Goal: Task Accomplishment & Management: Manage account settings

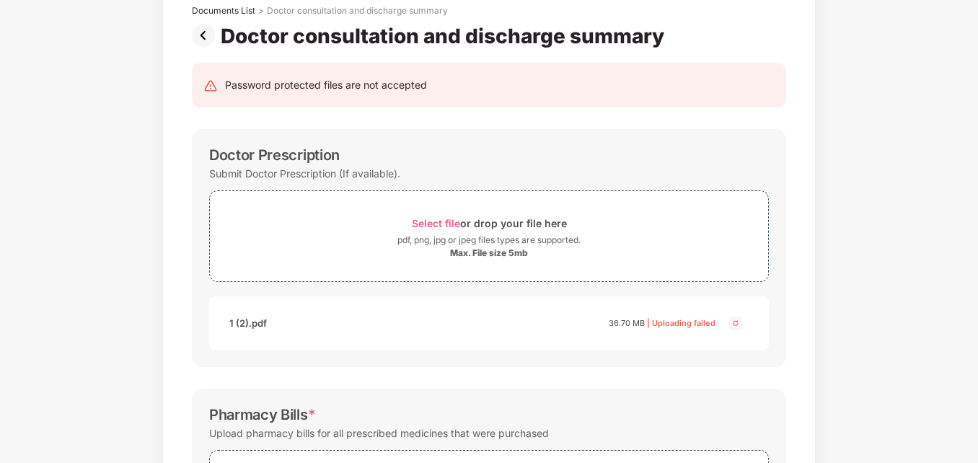
scroll to position [92, 0]
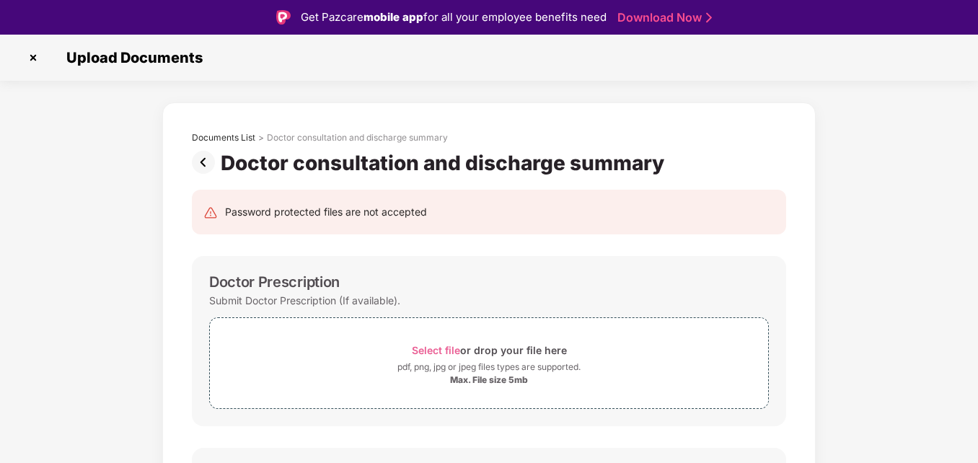
click at [211, 158] on img at bounding box center [206, 162] width 29 height 23
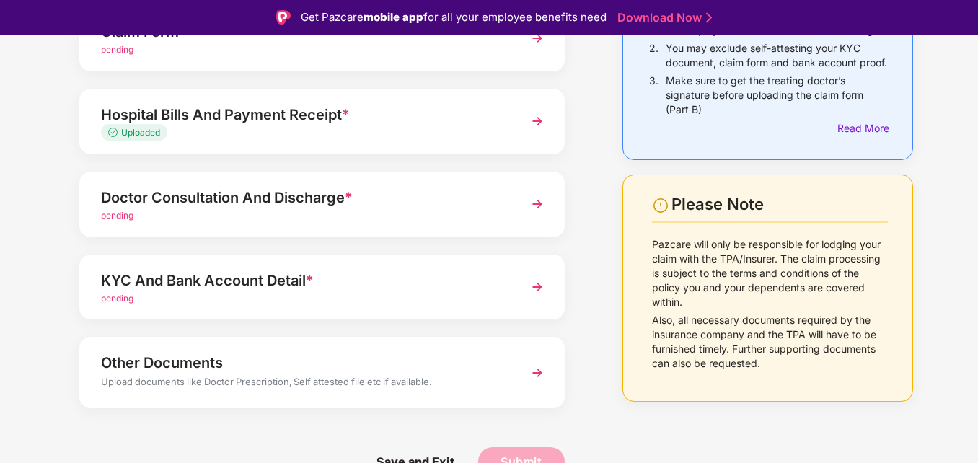
scroll to position [35, 0]
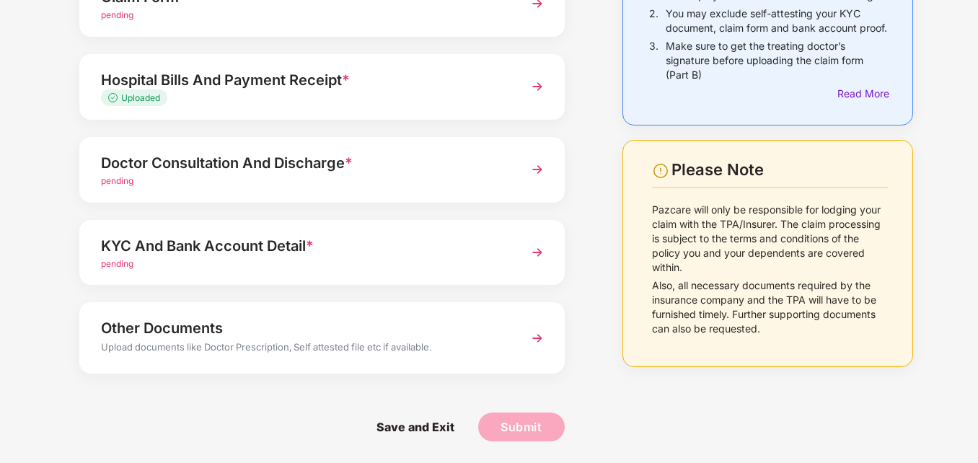
click at [388, 272] on div "KYC And Bank Account Detail * pending" at bounding box center [321, 253] width 485 height 66
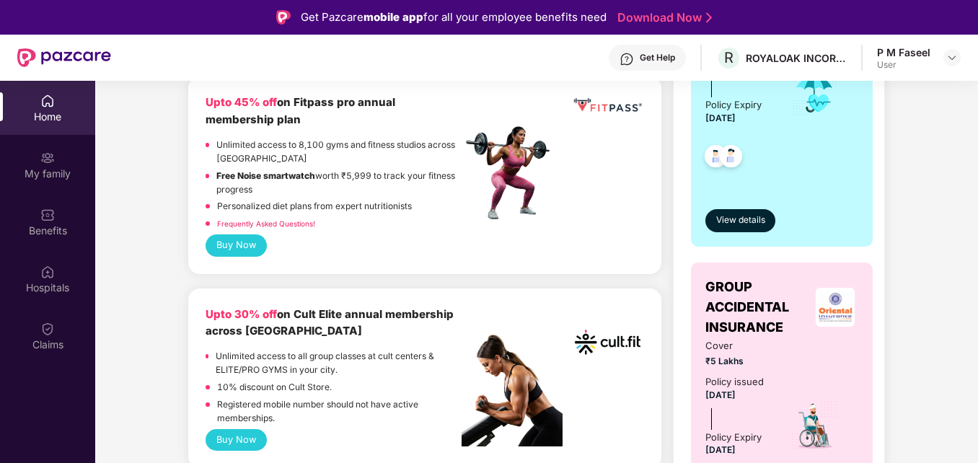
scroll to position [510, 0]
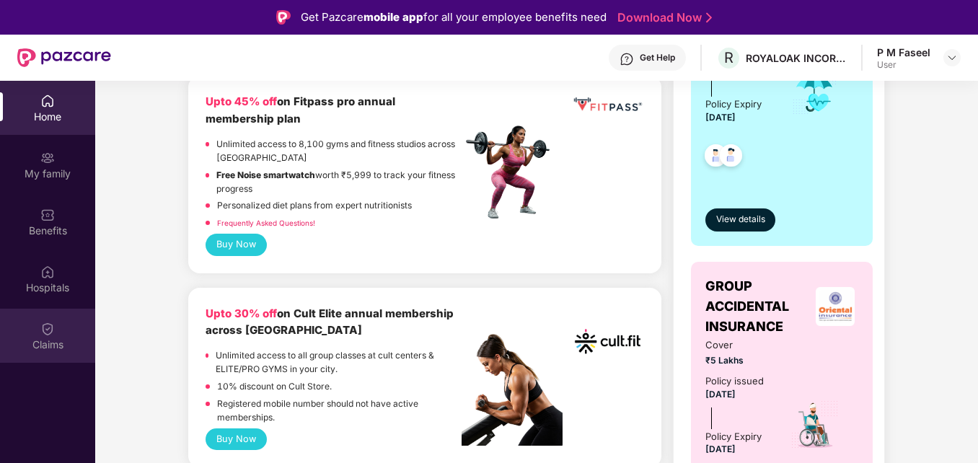
click at [68, 325] on div "Claims" at bounding box center [47, 336] width 95 height 54
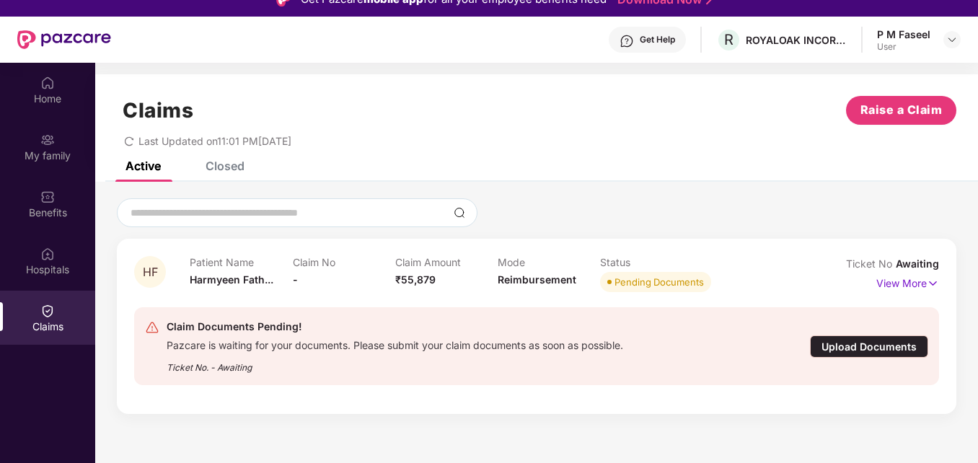
scroll to position [21, 0]
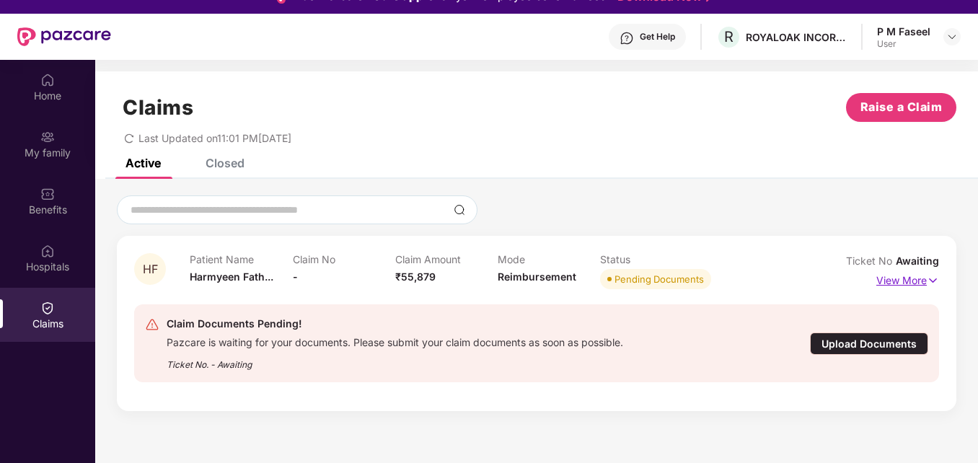
click at [920, 278] on p "View More" at bounding box center [907, 278] width 63 height 19
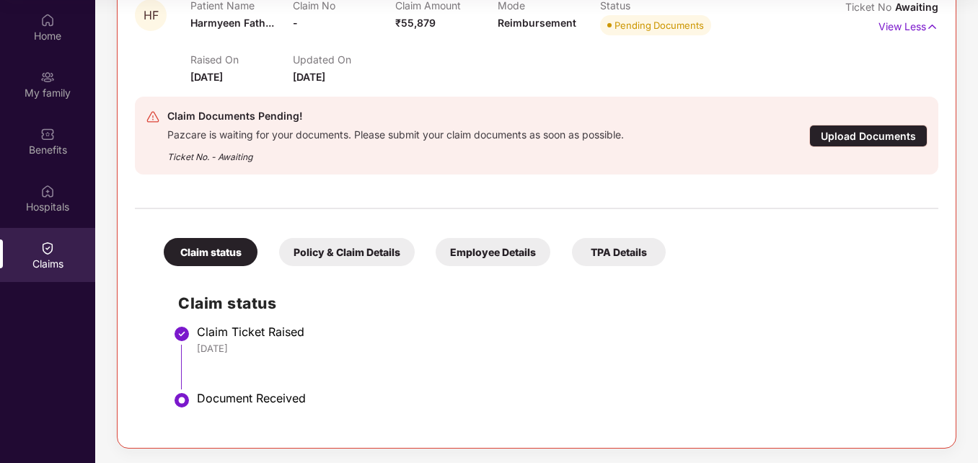
scroll to position [0, 0]
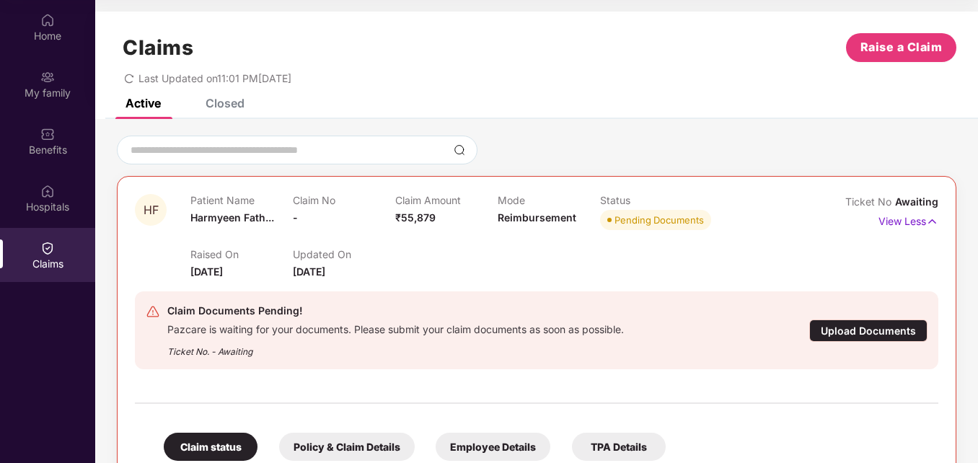
click at [865, 337] on div "Upload Documents" at bounding box center [868, 330] width 118 height 22
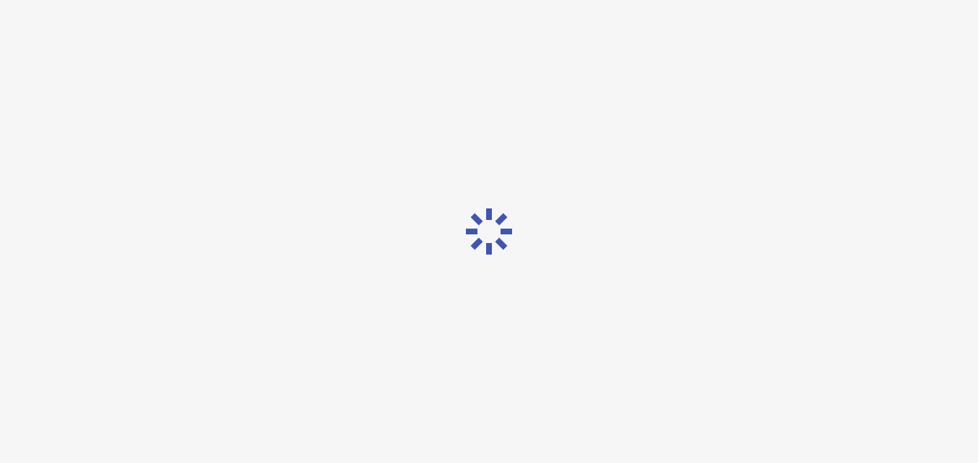
scroll to position [35, 0]
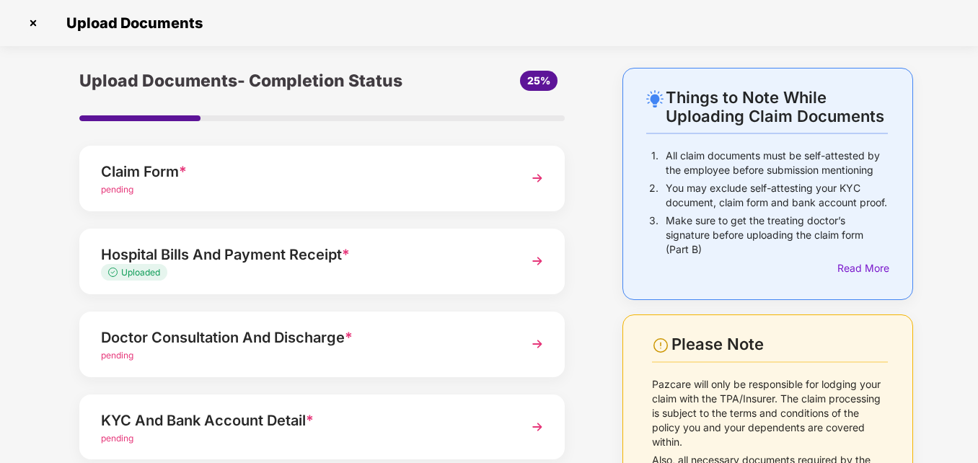
click at [404, 190] on div "pending" at bounding box center [303, 190] width 405 height 14
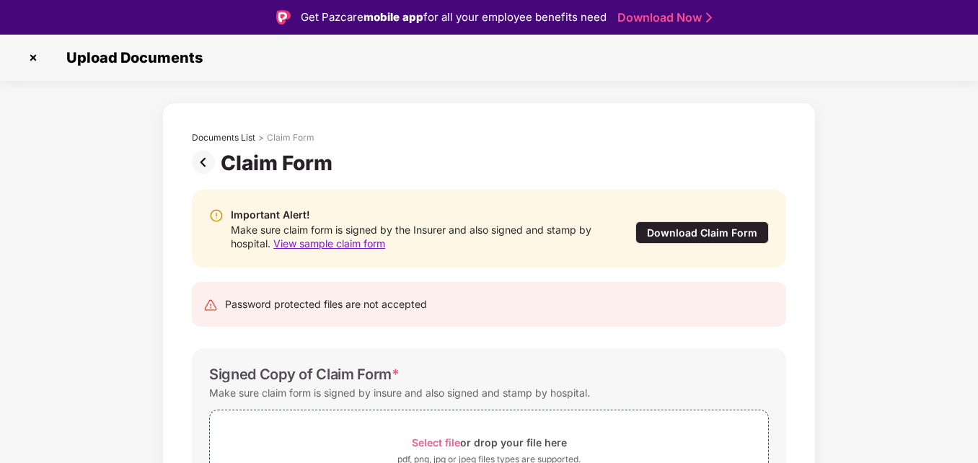
click at [735, 237] on div "Download Claim Form" at bounding box center [701, 232] width 133 height 22
click at [34, 65] on img at bounding box center [33, 57] width 23 height 23
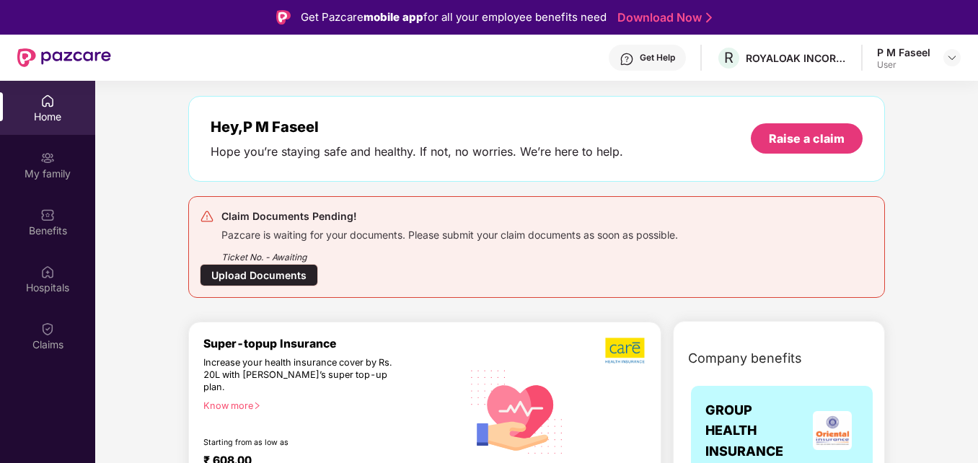
scroll to position [61, 0]
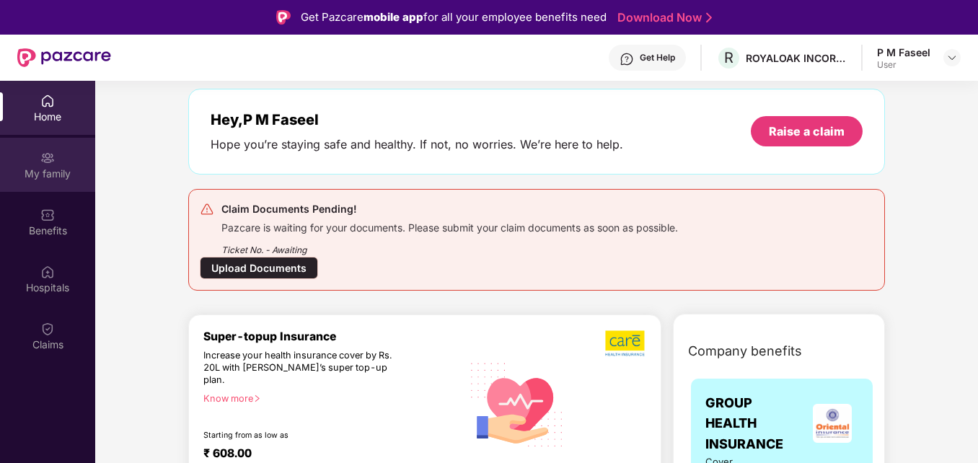
click at [58, 175] on div "My family" at bounding box center [47, 174] width 95 height 14
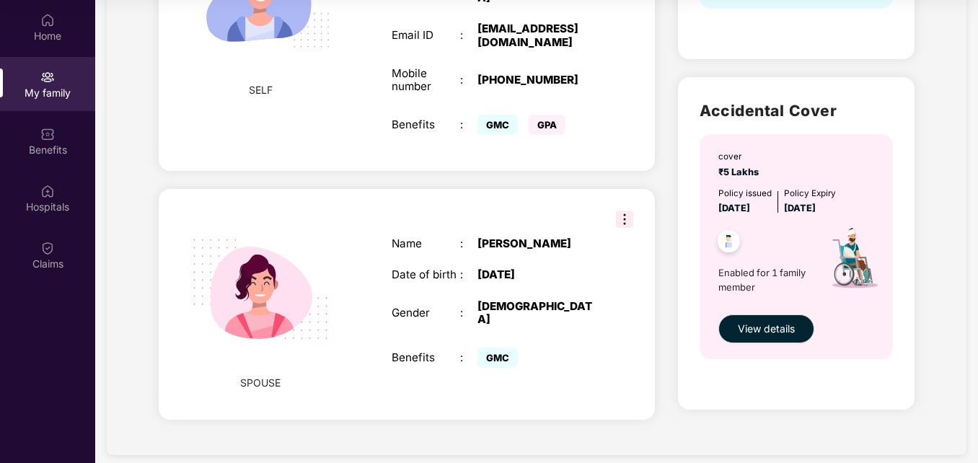
scroll to position [376, 0]
click at [771, 316] on button "View details" at bounding box center [766, 328] width 96 height 29
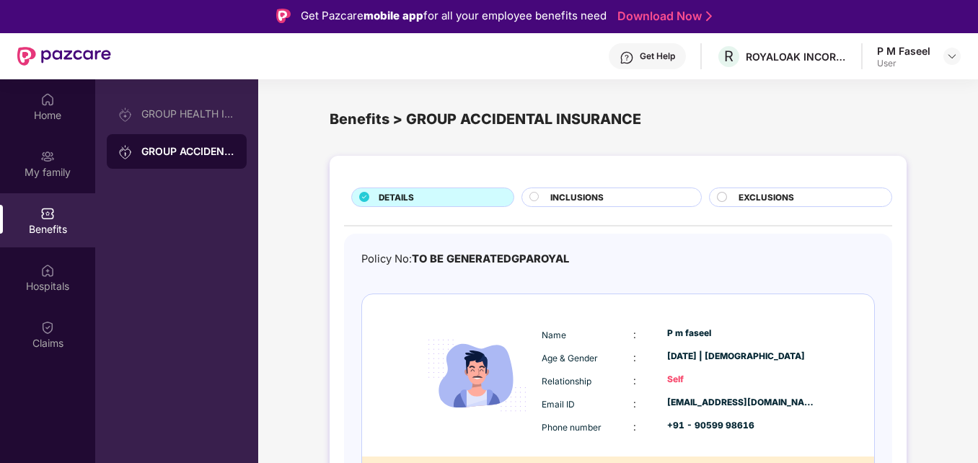
click at [956, 39] on div "Get Help R ROYALOAK INCORPORATION PRIVATE LIMITED P M Faseel User" at bounding box center [536, 56] width 850 height 46
click at [956, 56] on img at bounding box center [952, 56] width 12 height 12
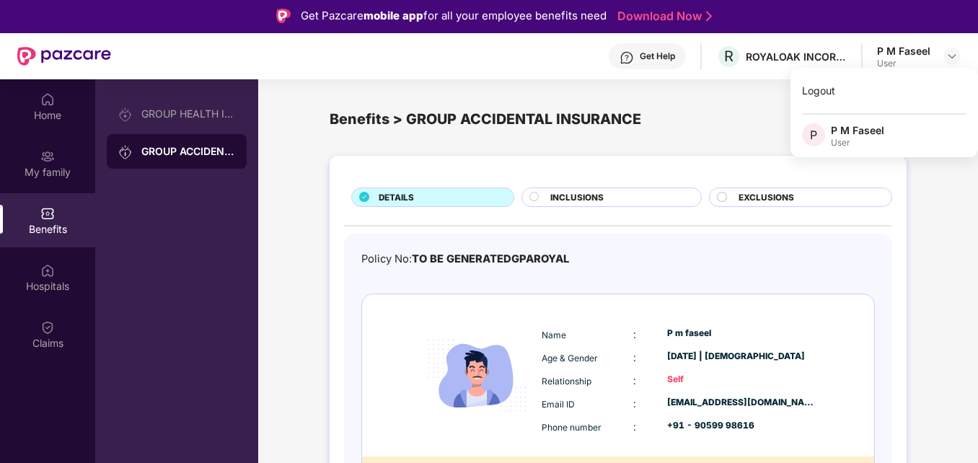
click at [583, 146] on div "Benefits > GROUP ACCIDENTAL INSURANCE" at bounding box center [618, 120] width 577 height 58
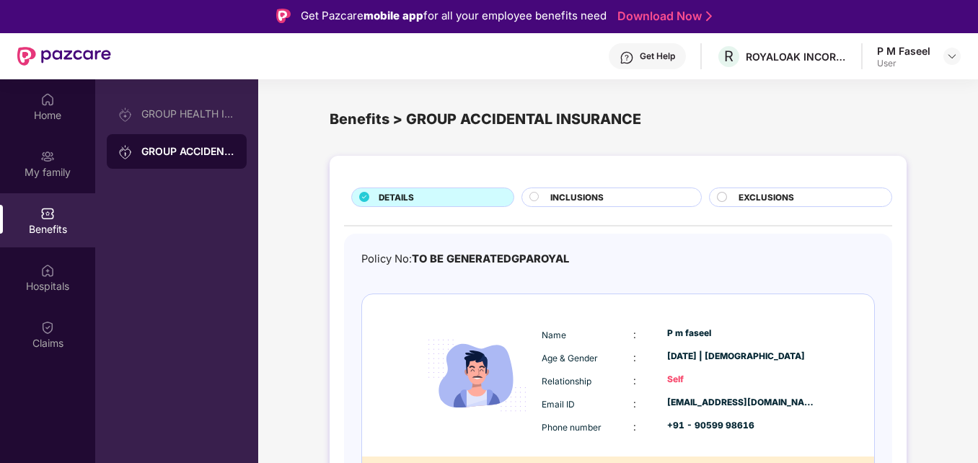
click at [575, 186] on div "DETAILS INCLUSIONS EXCLUSIONS Policy No: TO BE GENERATEDGPAROYAL Name : P m fas…" at bounding box center [618, 361] width 577 height 410
click at [577, 195] on span "INCLUSIONS" at bounding box center [576, 197] width 53 height 13
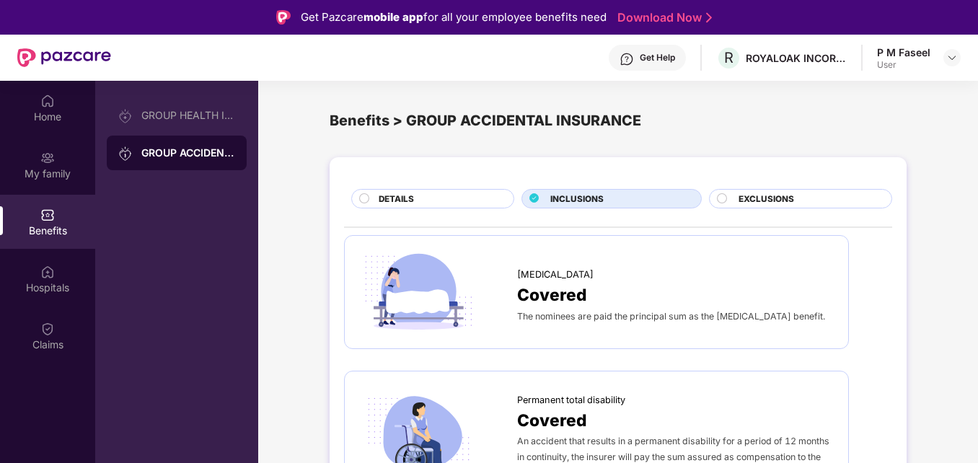
click at [763, 200] on span "EXCLUSIONS" at bounding box center [766, 199] width 56 height 13
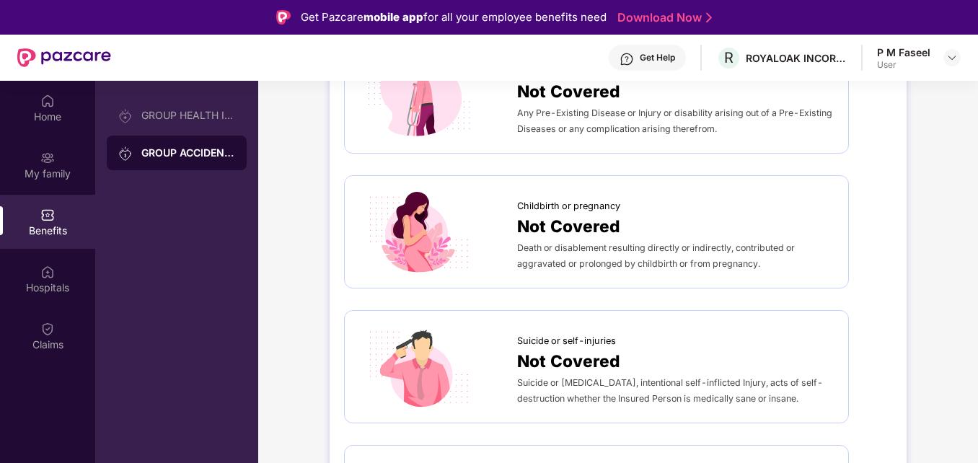
scroll to position [332, 0]
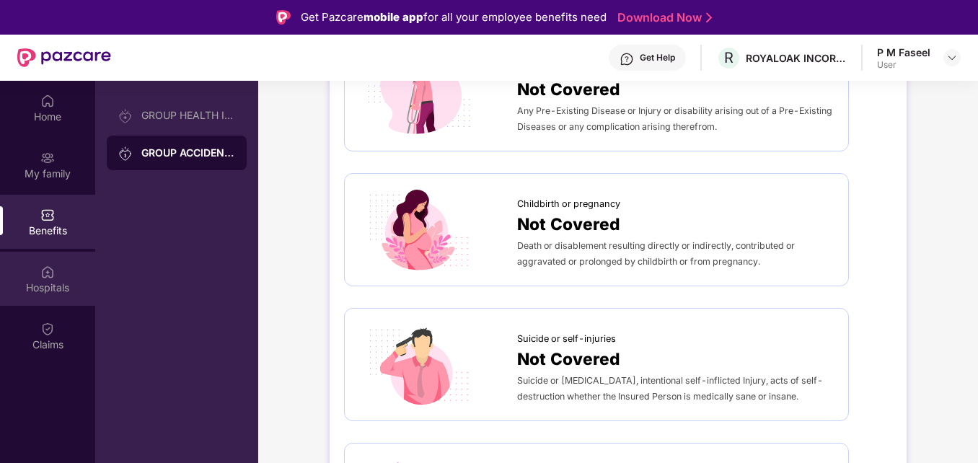
click at [50, 282] on div "Hospitals" at bounding box center [47, 288] width 95 height 14
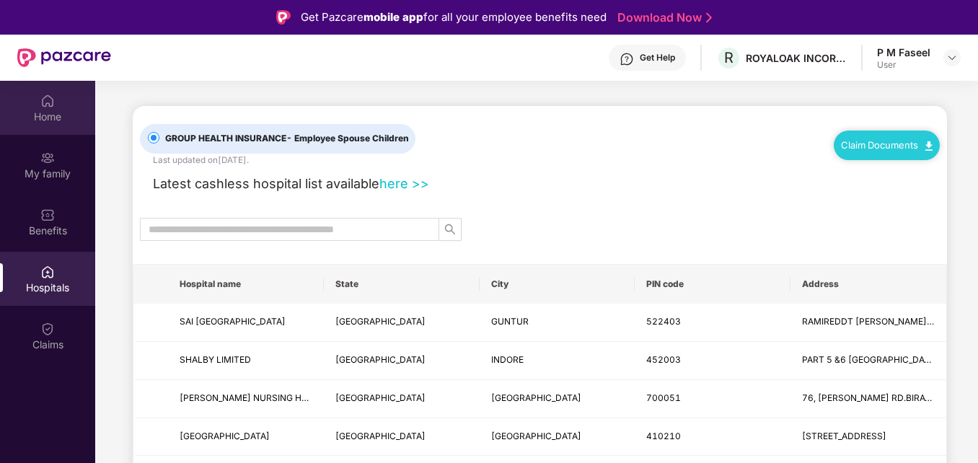
click at [61, 115] on div "Home" at bounding box center [47, 117] width 95 height 14
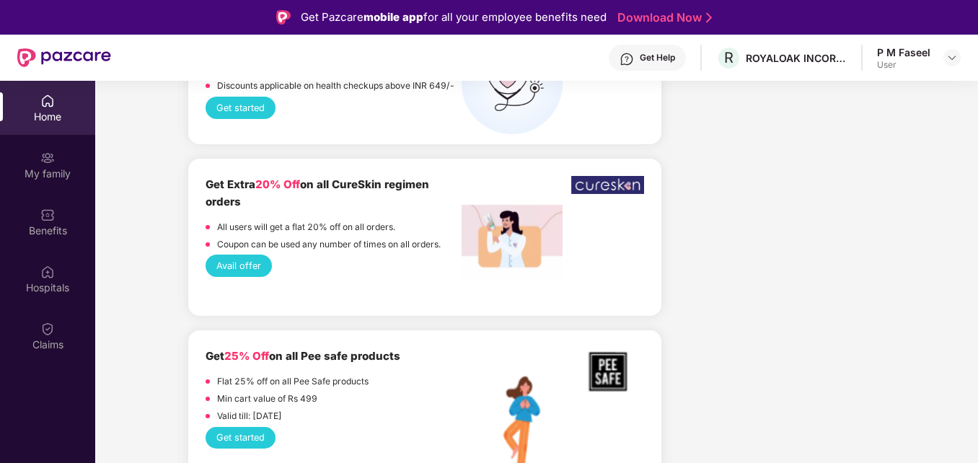
scroll to position [1950, 0]
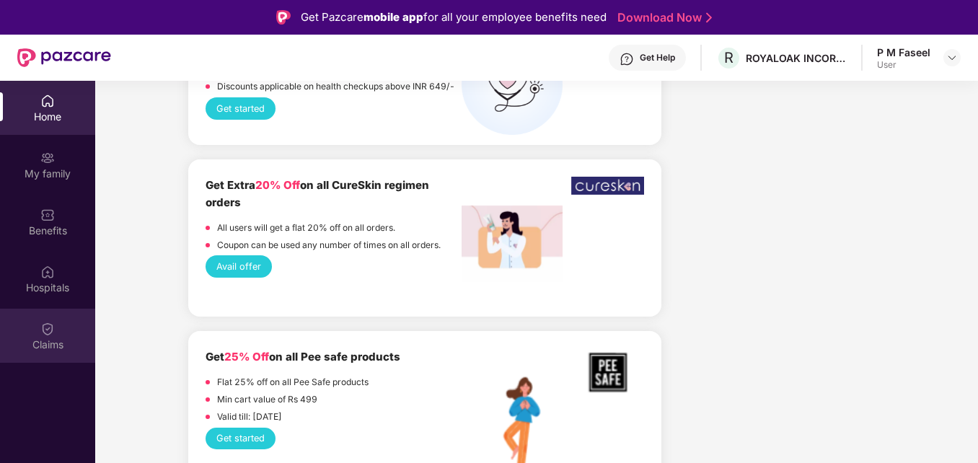
click at [59, 339] on div "Claims" at bounding box center [47, 345] width 95 height 14
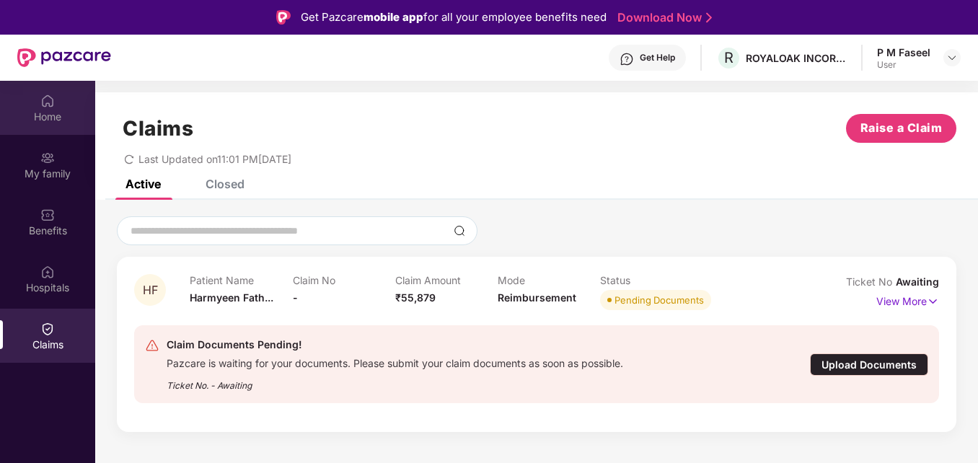
click at [63, 108] on div "Home" at bounding box center [47, 108] width 95 height 54
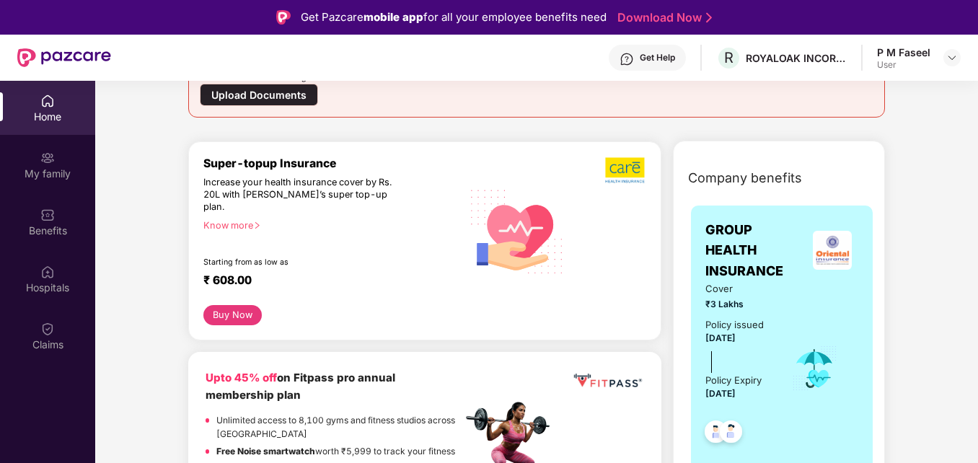
scroll to position [244, 0]
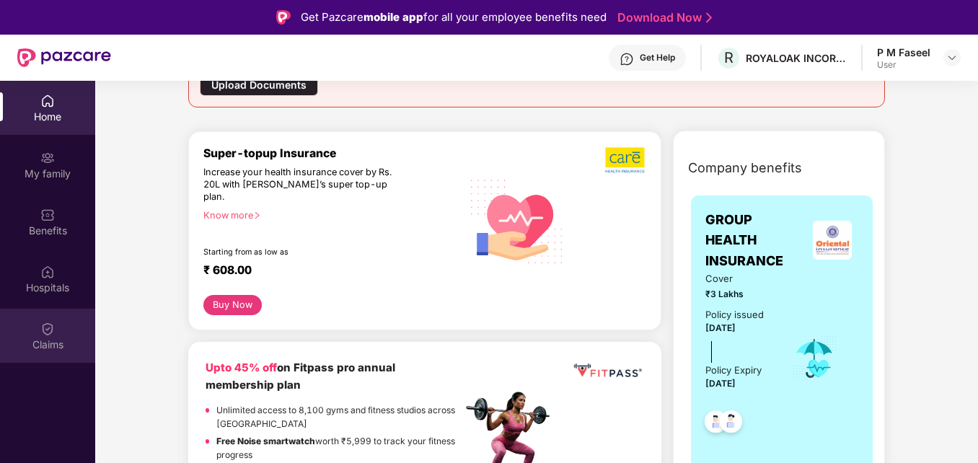
click at [49, 339] on div "Claims" at bounding box center [47, 345] width 95 height 14
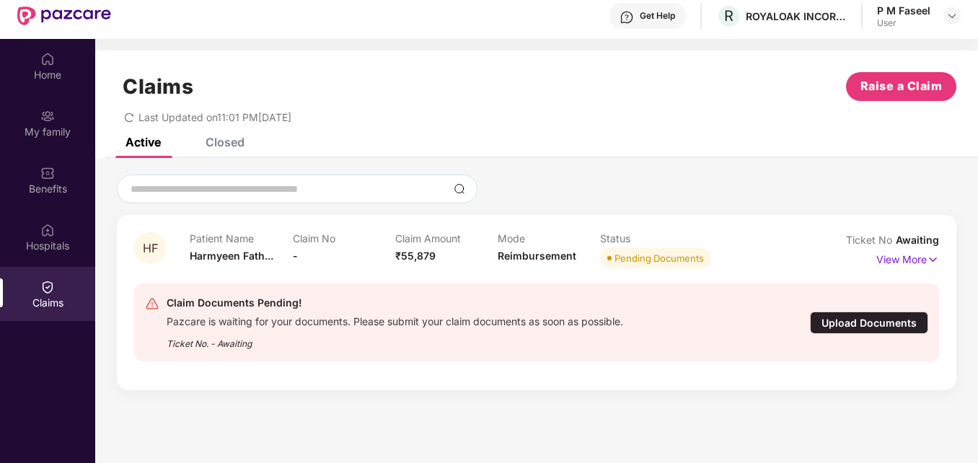
scroll to position [43, 0]
click at [307, 195] on input at bounding box center [288, 188] width 319 height 15
click at [917, 252] on p "View More" at bounding box center [907, 256] width 63 height 19
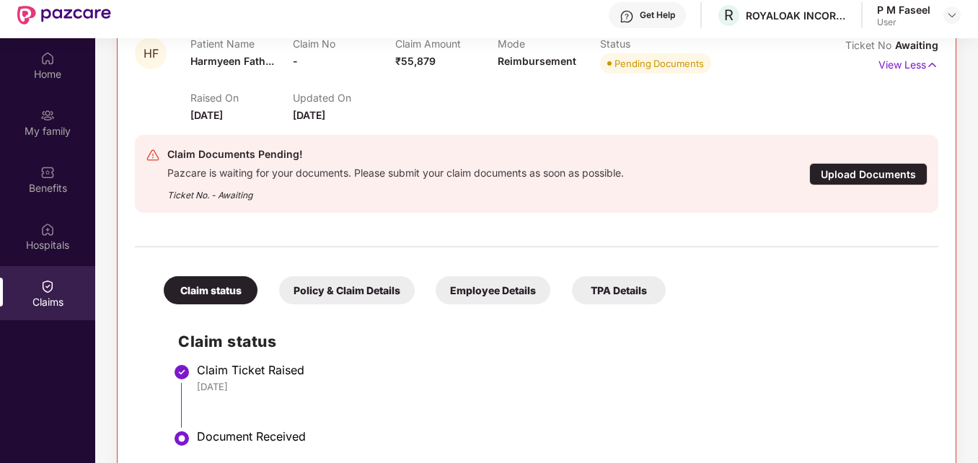
scroll to position [81, 0]
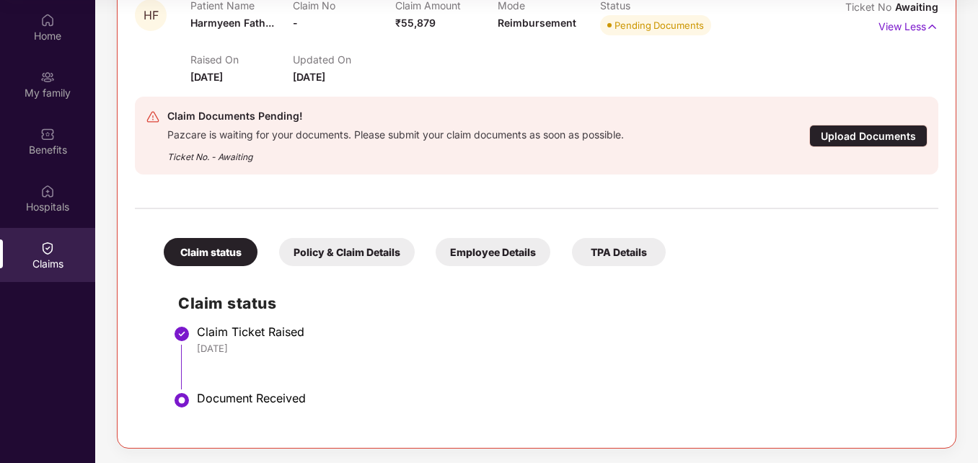
click at [634, 253] on div "TPA Details" at bounding box center [619, 252] width 94 height 28
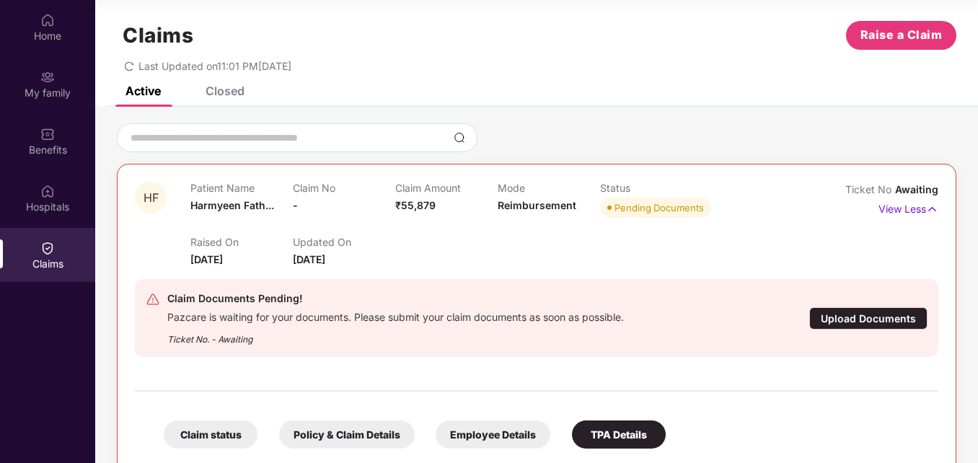
scroll to position [0, 0]
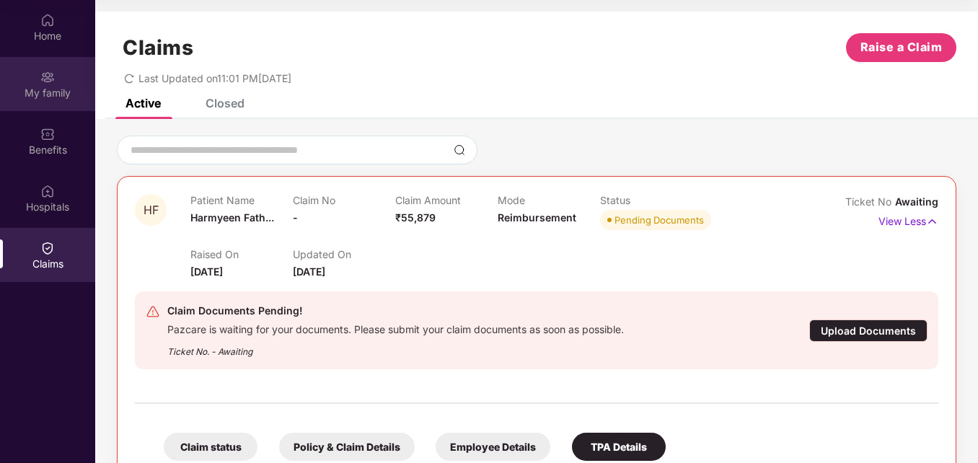
click at [67, 87] on div "My family" at bounding box center [47, 93] width 95 height 14
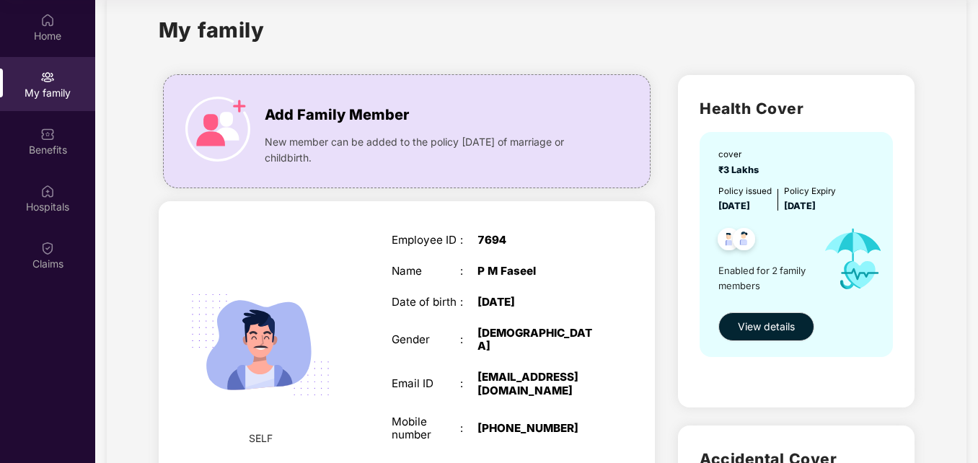
scroll to position [26, 0]
